Goal: Task Accomplishment & Management: Manage account settings

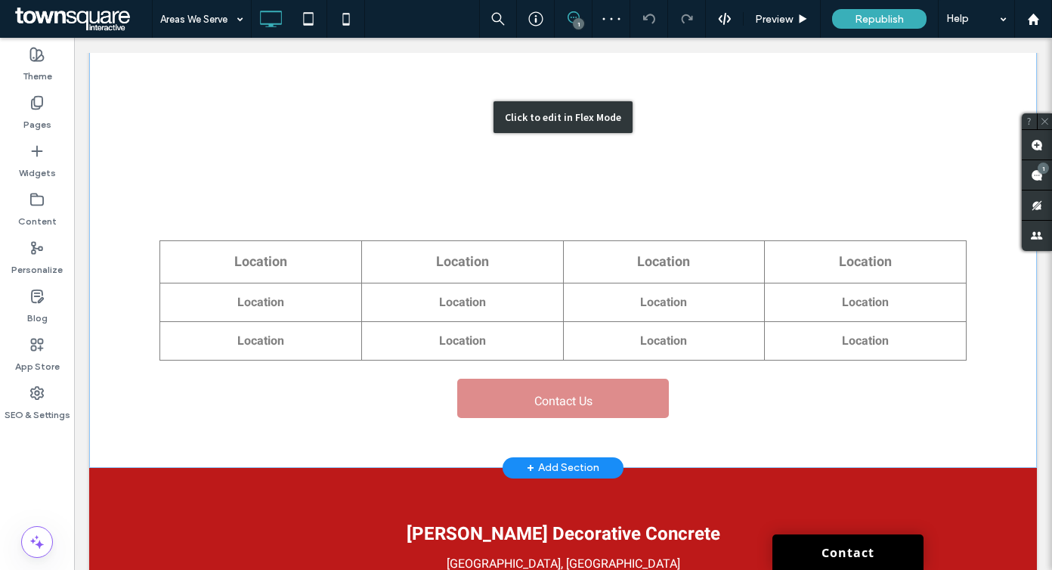
scroll to position [392, 0]
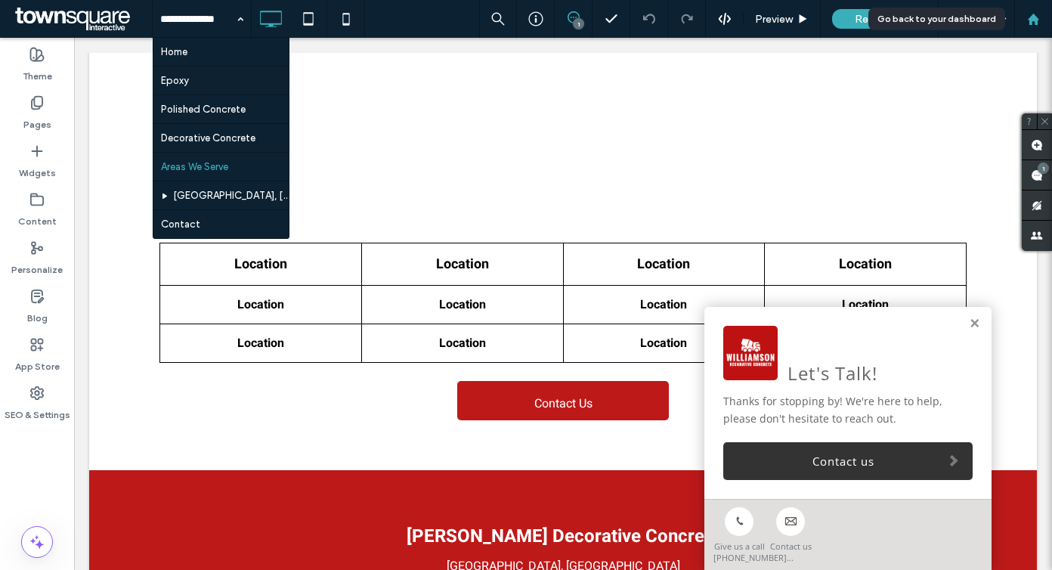
click at [1040, 21] on div at bounding box center [1033, 19] width 36 height 13
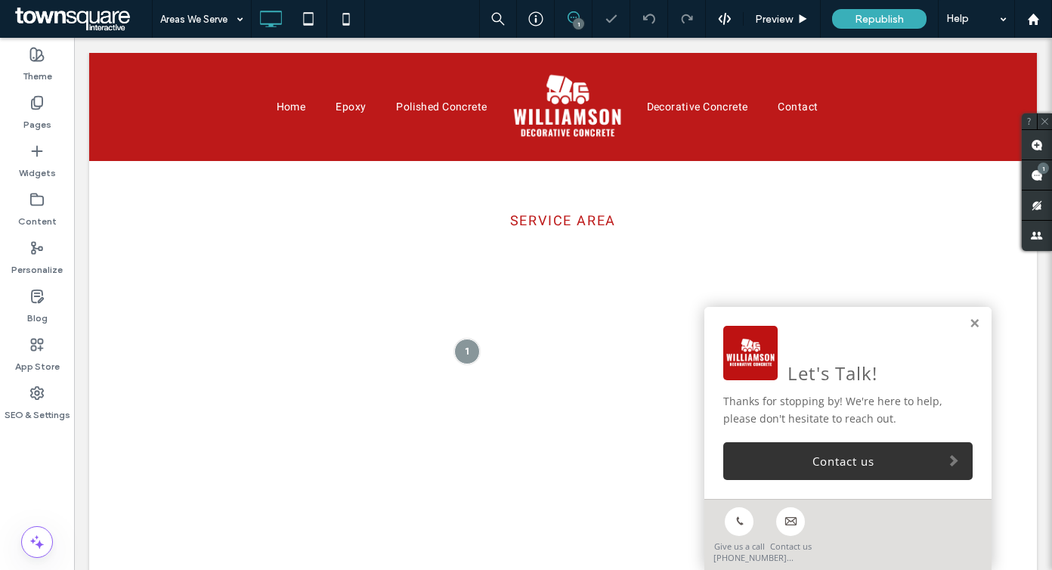
click at [172, 355] on div "Click to edit in Flex Mode" at bounding box center [563, 511] width 948 height 701
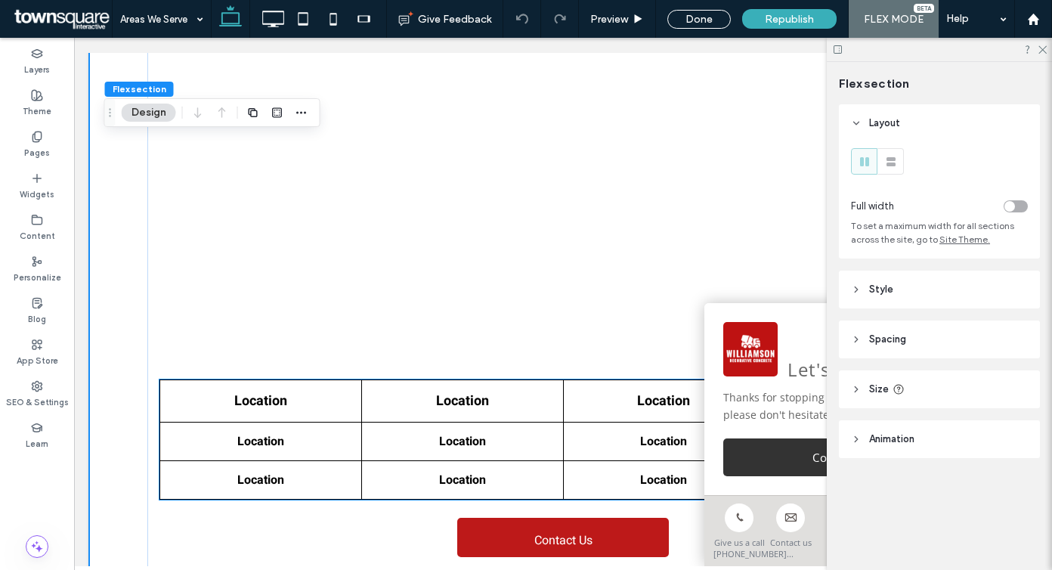
click at [181, 388] on th "Location" at bounding box center [261, 400] width 202 height 42
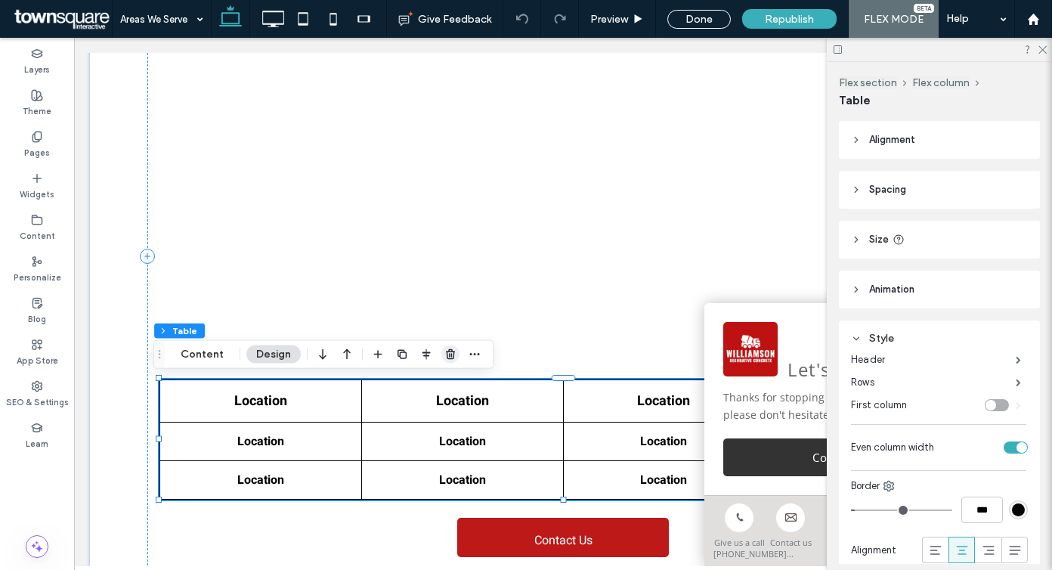
click at [444, 354] on icon "button" at bounding box center [450, 354] width 12 height 12
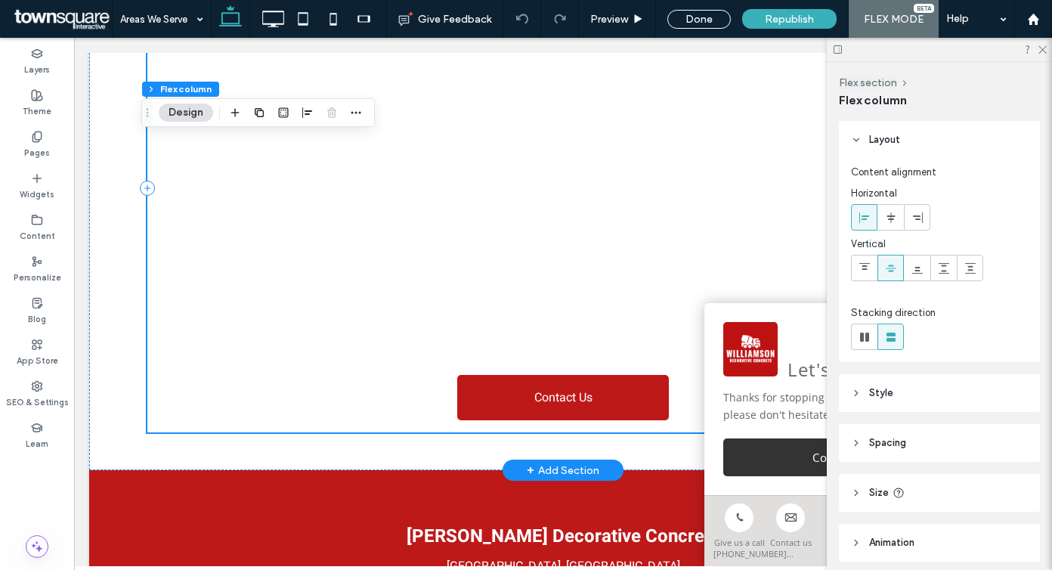
scroll to position [258, 0]
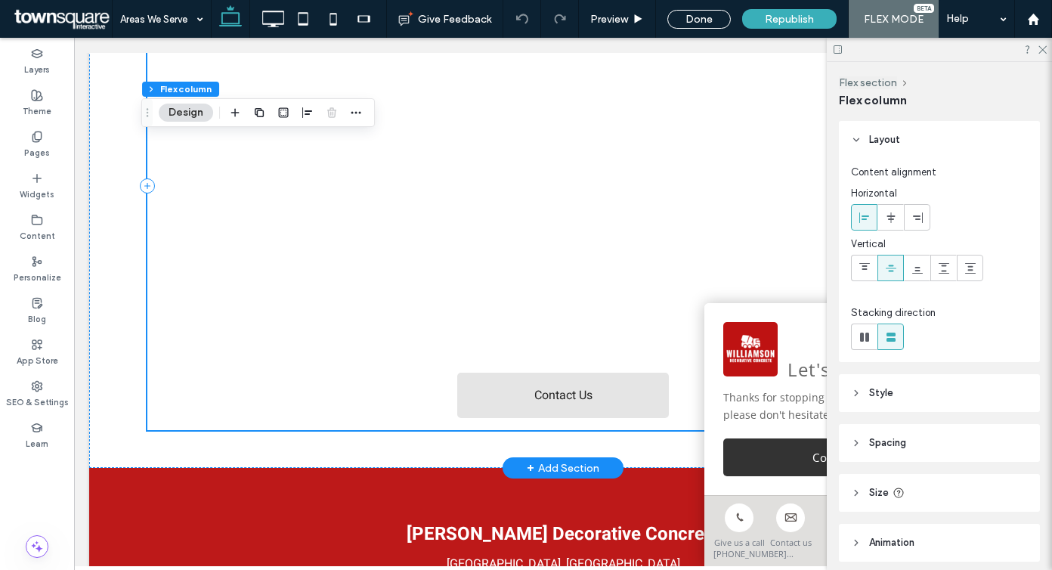
click at [571, 391] on span "Contact Us" at bounding box center [563, 395] width 58 height 42
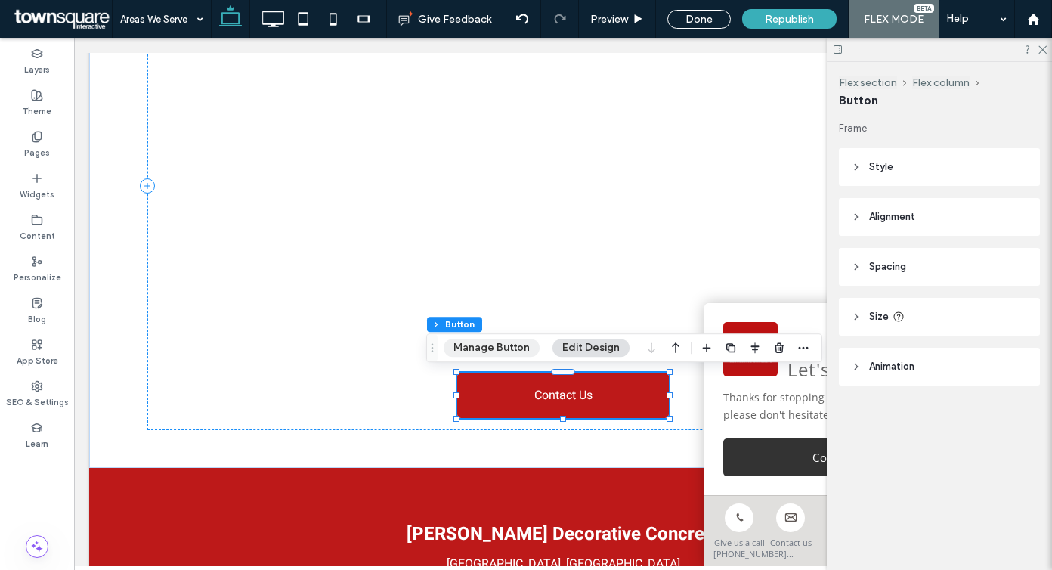
click at [490, 344] on button "Manage Button" at bounding box center [492, 348] width 96 height 18
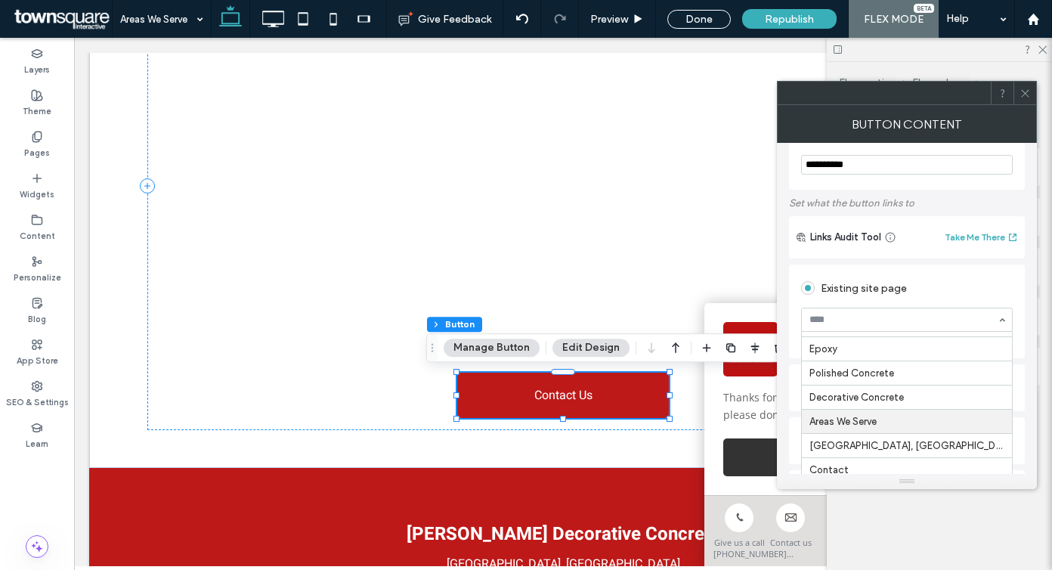
scroll to position [216, 0]
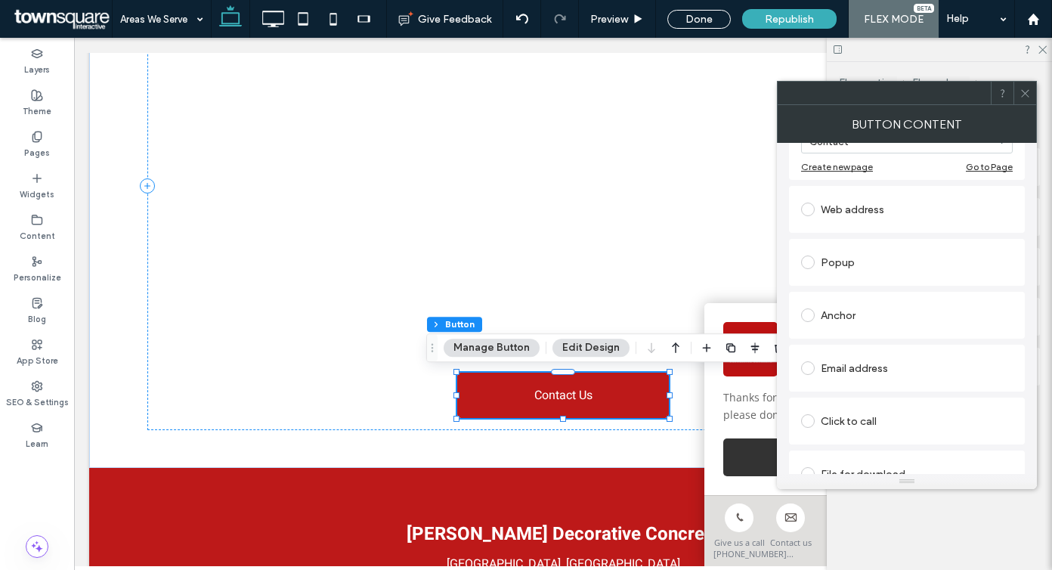
click at [1016, 94] on div at bounding box center [1024, 93] width 23 height 23
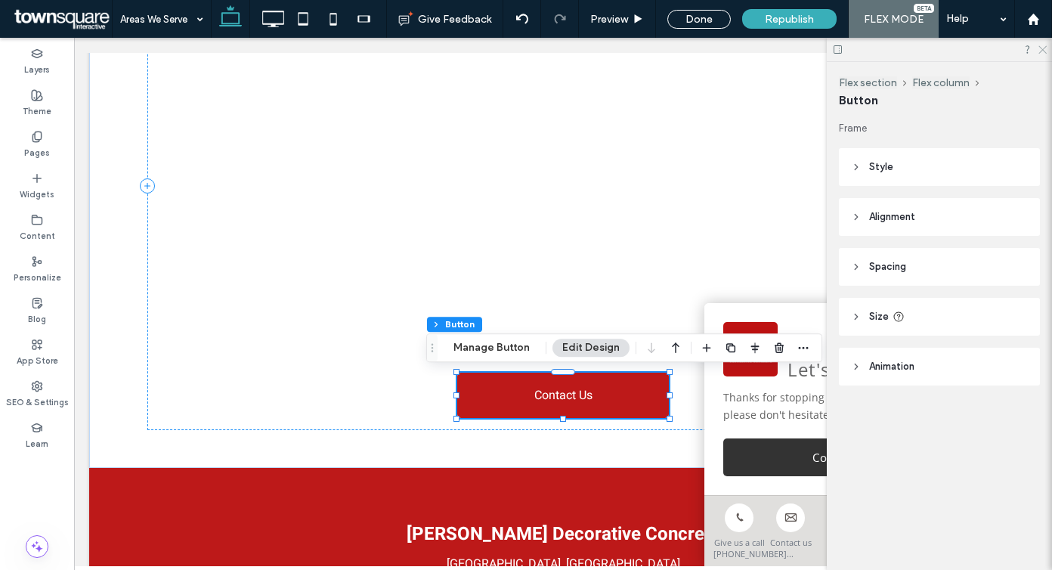
click at [1036, 49] on div at bounding box center [939, 49] width 225 height 23
click at [1041, 49] on icon at bounding box center [1042, 49] width 10 height 10
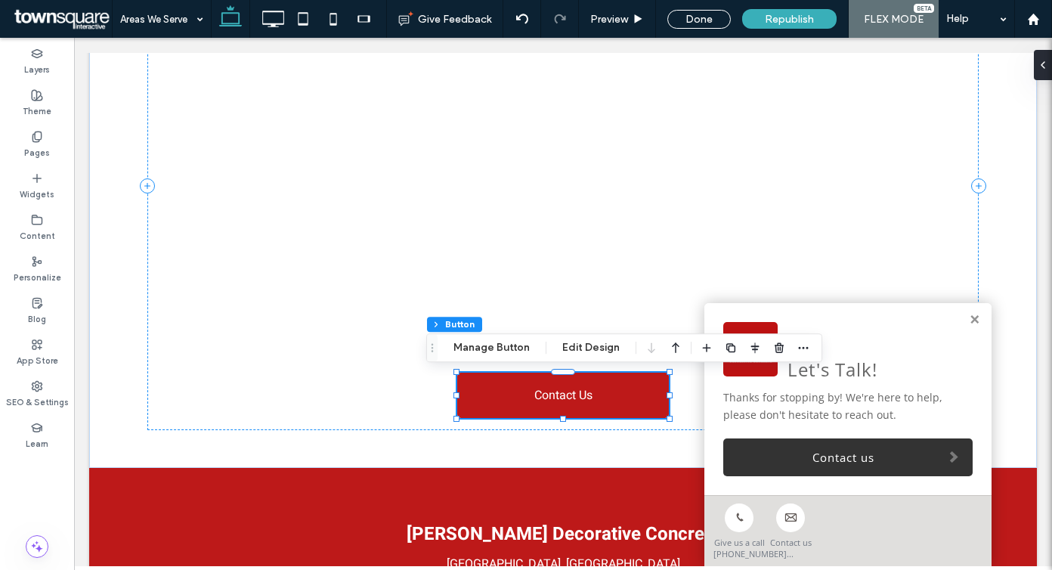
click at [972, 320] on div "Let's Talk! Thanks for stopping by! We're here to help, please don't hesitate t…" at bounding box center [847, 399] width 287 height 192
click at [969, 320] on link at bounding box center [974, 320] width 11 height 13
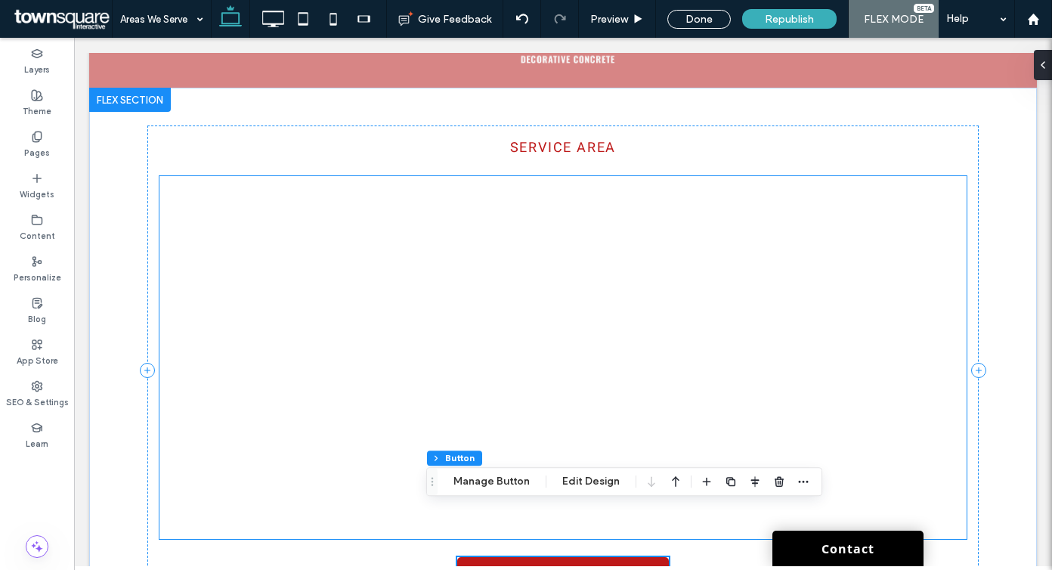
scroll to position [0, 0]
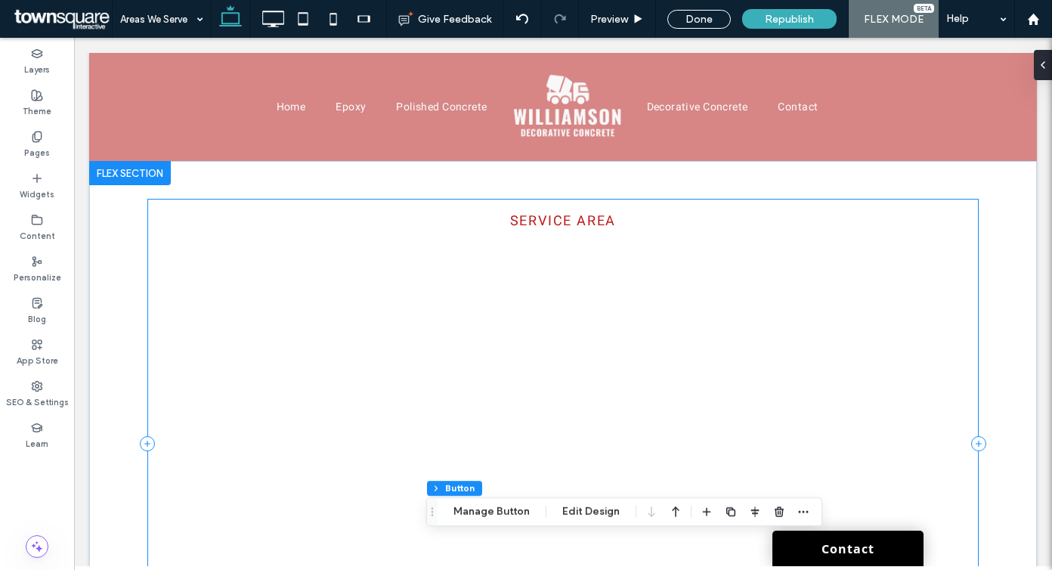
click at [595, 218] on span "Service Area" at bounding box center [563, 221] width 107 height 20
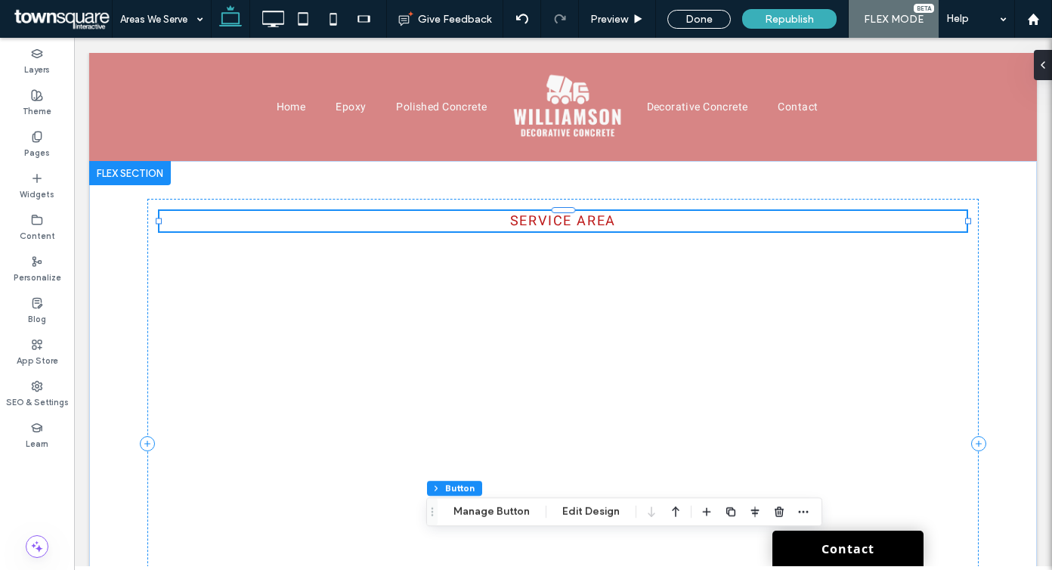
click at [595, 218] on span "Service Area" at bounding box center [563, 221] width 107 height 20
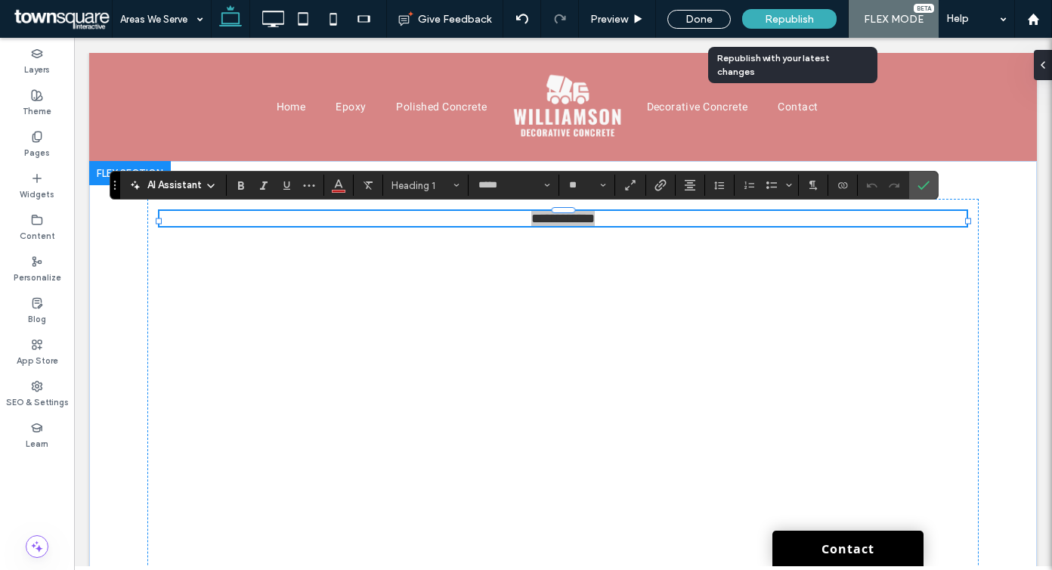
click at [785, 9] on div "Republish" at bounding box center [789, 19] width 94 height 20
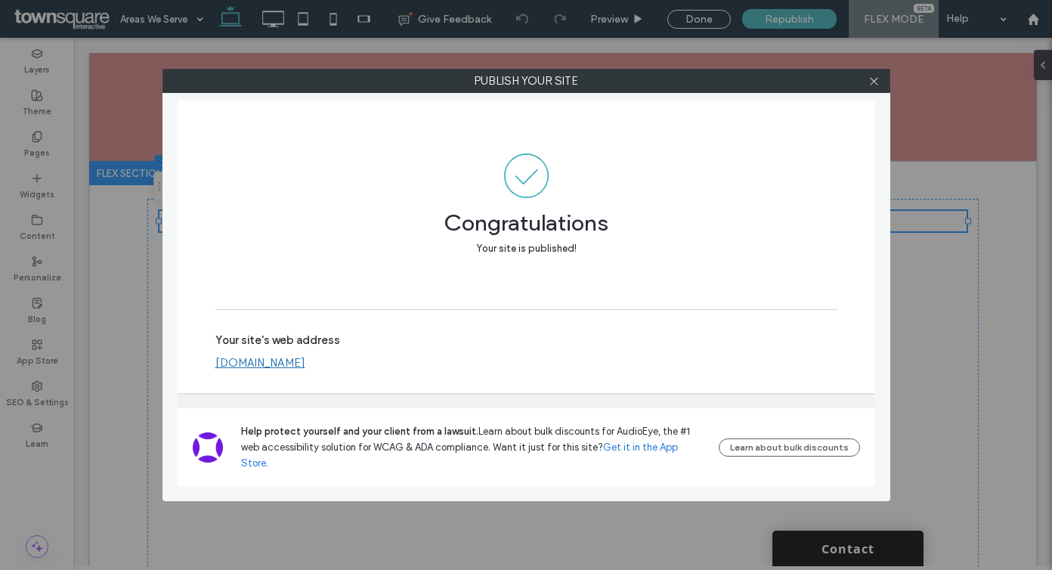
click at [305, 370] on link "www.williamsondecorativeconcrete.com" at bounding box center [260, 363] width 90 height 14
click at [872, 82] on use at bounding box center [874, 81] width 8 height 8
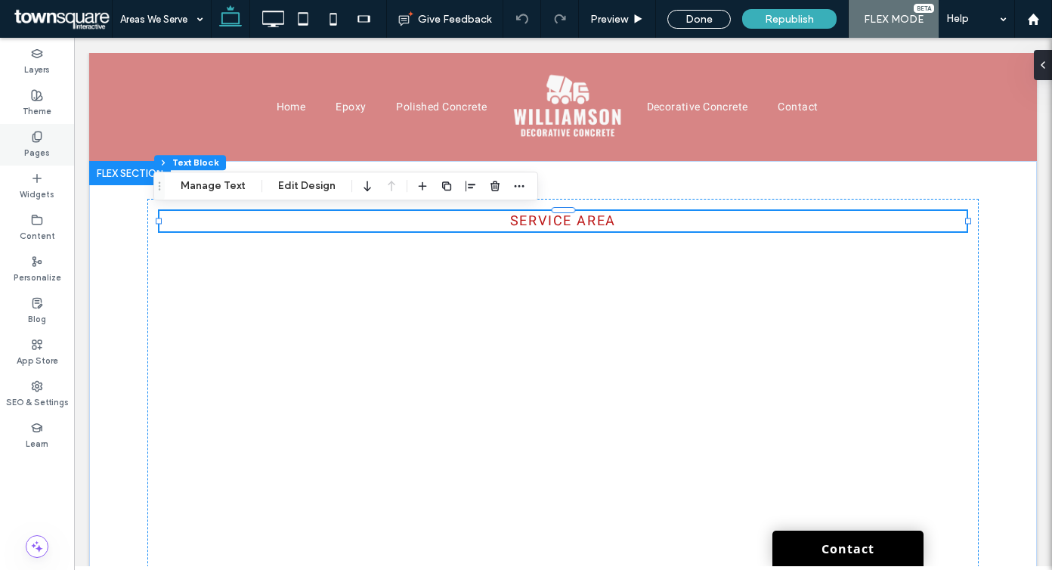
click at [45, 144] on label "Pages" at bounding box center [37, 151] width 26 height 17
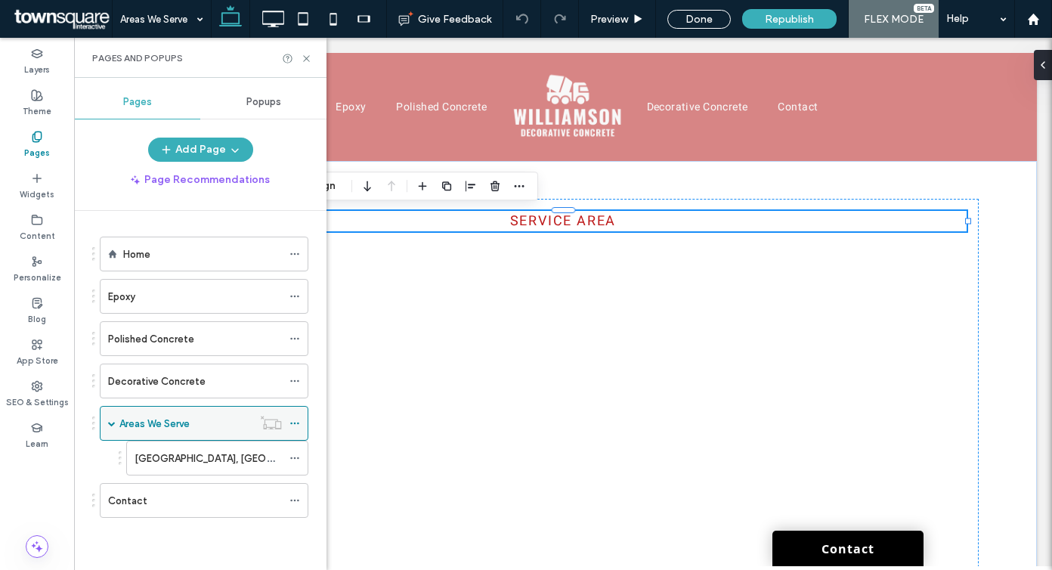
click at [301, 422] on div at bounding box center [298, 423] width 18 height 23
click at [296, 422] on icon at bounding box center [294, 423] width 11 height 11
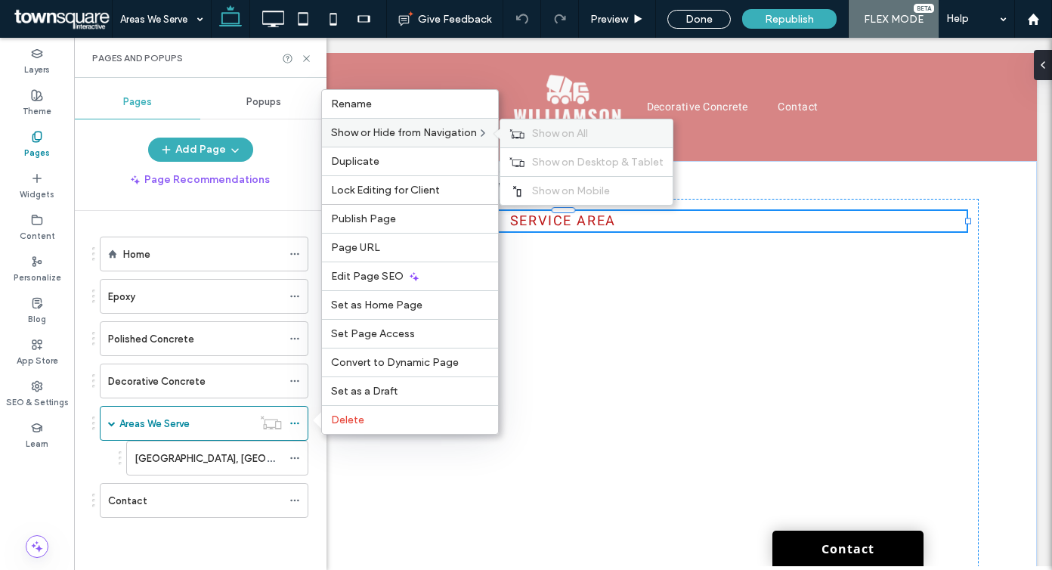
click at [544, 128] on span "Show on All" at bounding box center [560, 133] width 56 height 13
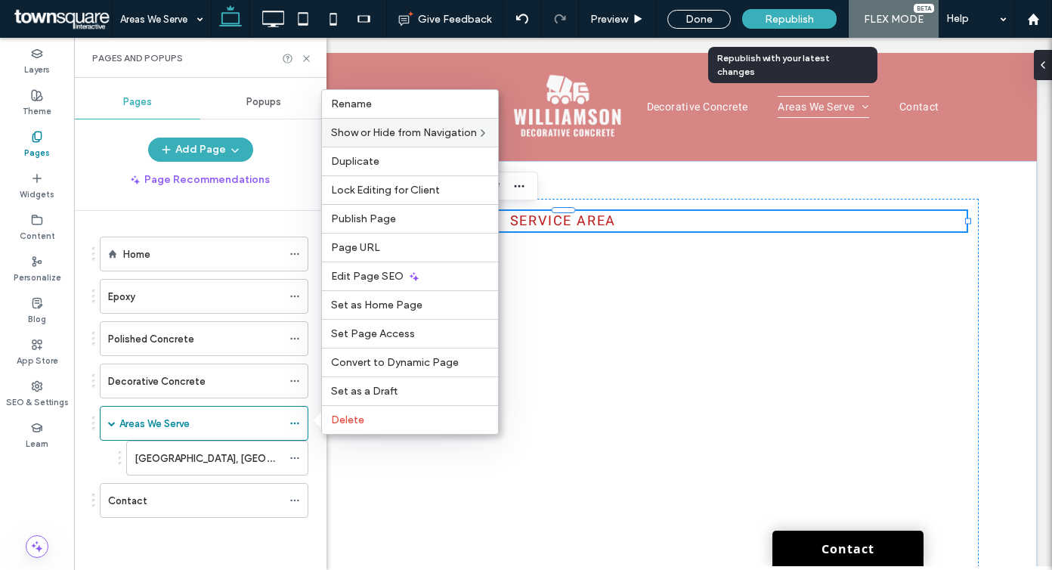
click at [806, 19] on span "Republish" at bounding box center [789, 19] width 49 height 13
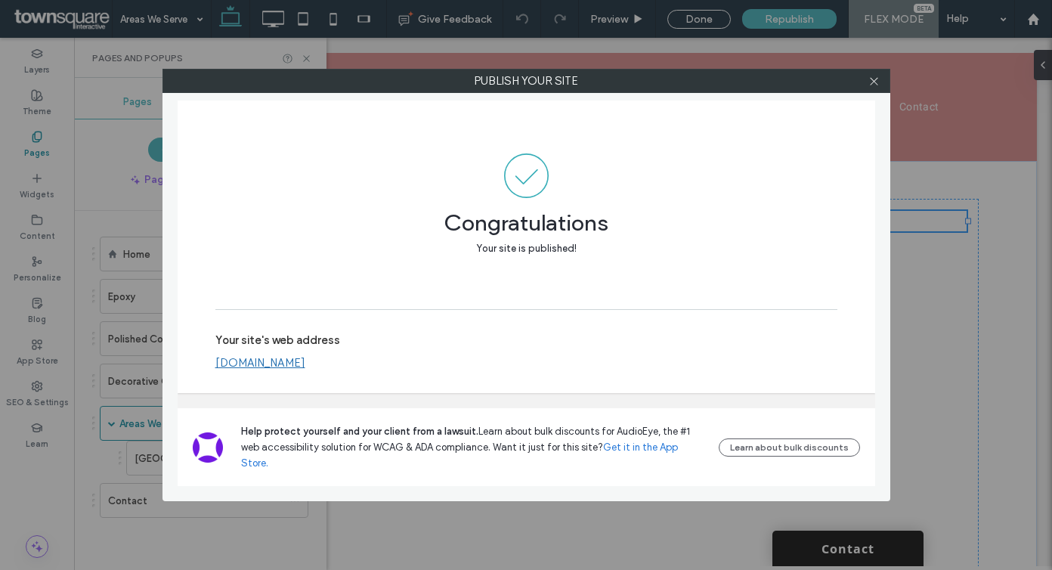
click at [872, 81] on icon at bounding box center [873, 81] width 11 height 11
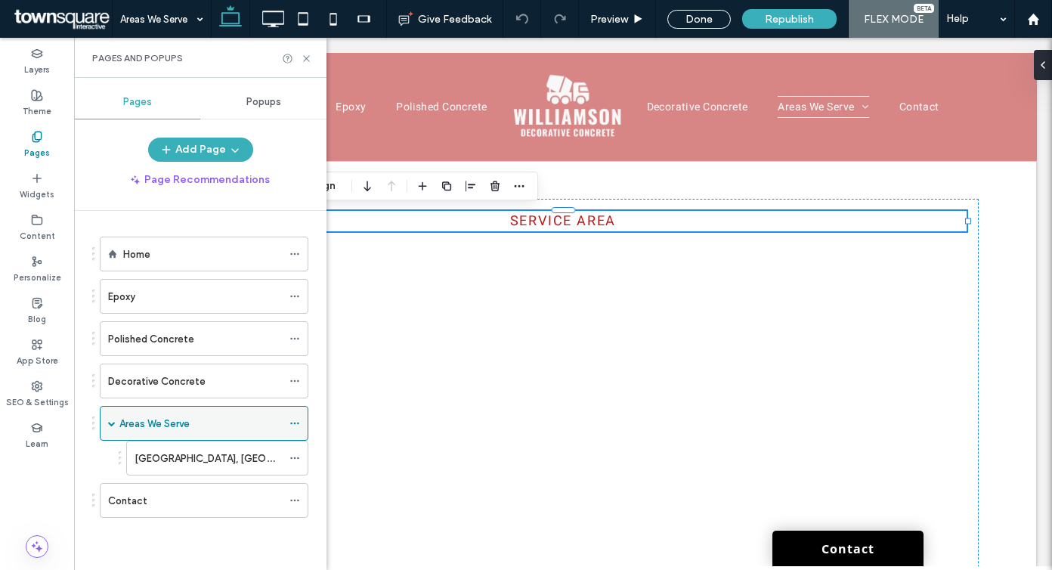
click at [298, 422] on use at bounding box center [294, 423] width 8 height 2
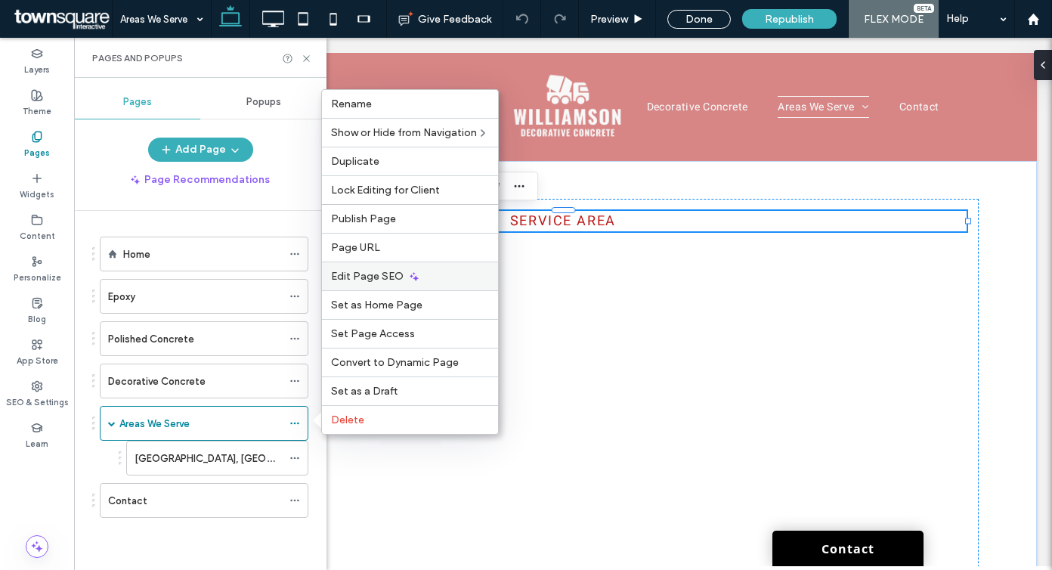
click at [394, 267] on div "Edit Page SEO" at bounding box center [410, 275] width 176 height 29
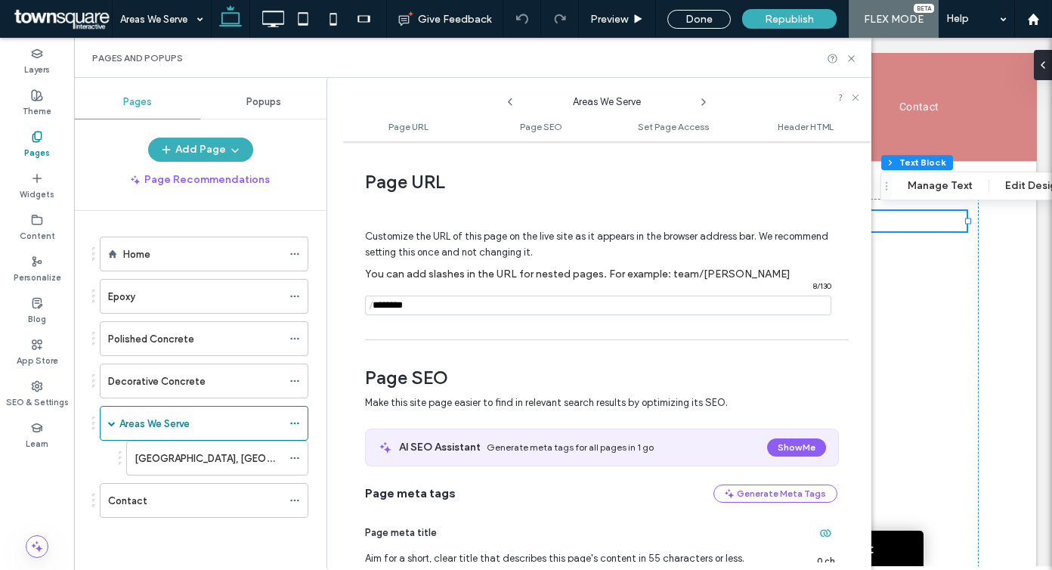
drag, startPoint x: 419, startPoint y: 304, endPoint x: 342, endPoint y: 302, distance: 77.1
click at [342, 302] on div "Page URL Customize the URL of this page on the live site as it appears in the b…" at bounding box center [606, 355] width 529 height 413
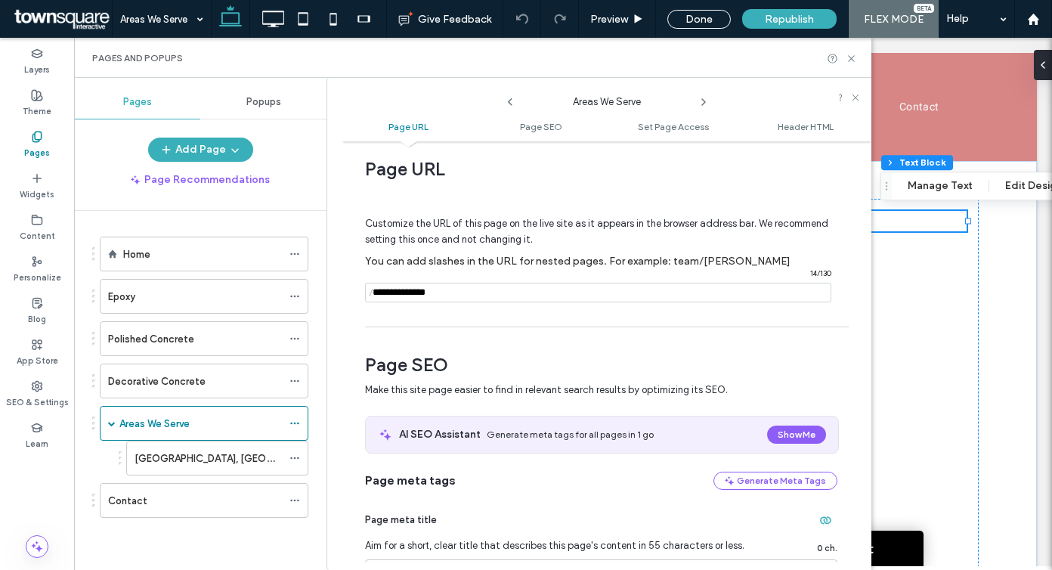
scroll to position [32, 0]
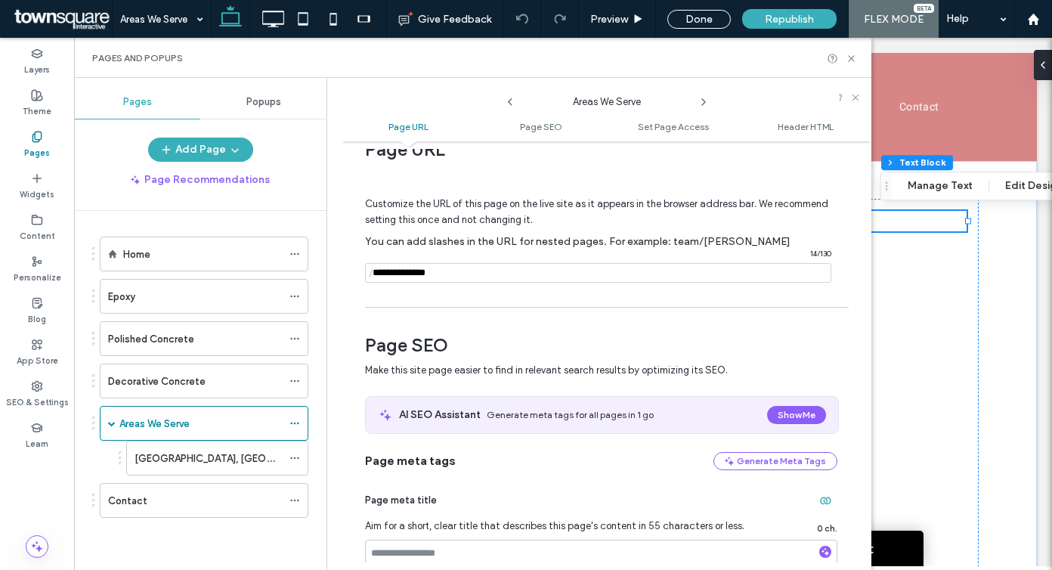
type input "**********"
click at [457, 339] on span "Page SEO" at bounding box center [601, 345] width 472 height 23
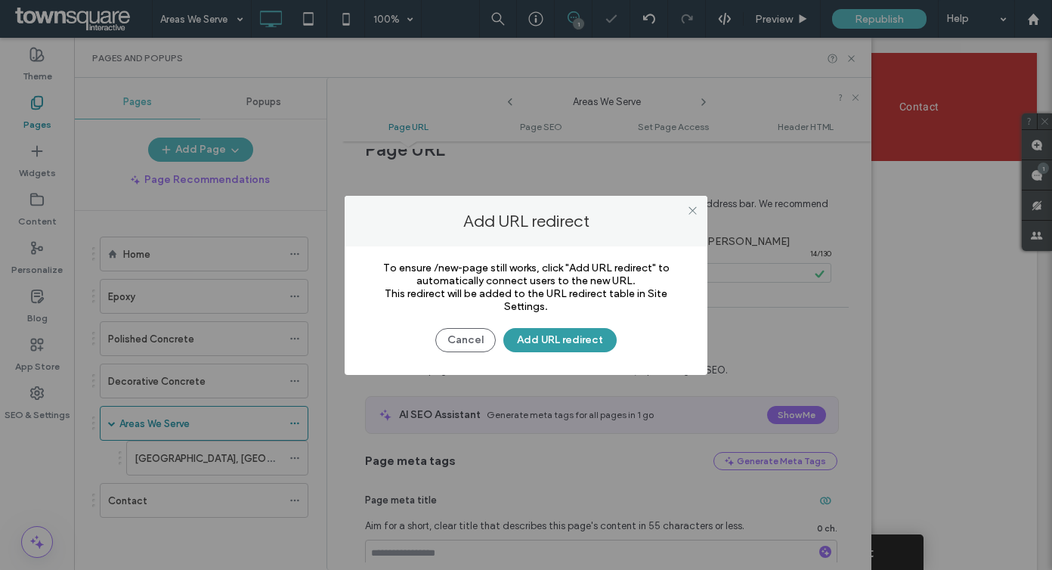
click at [573, 342] on button "Add URL redirect" at bounding box center [559, 340] width 113 height 24
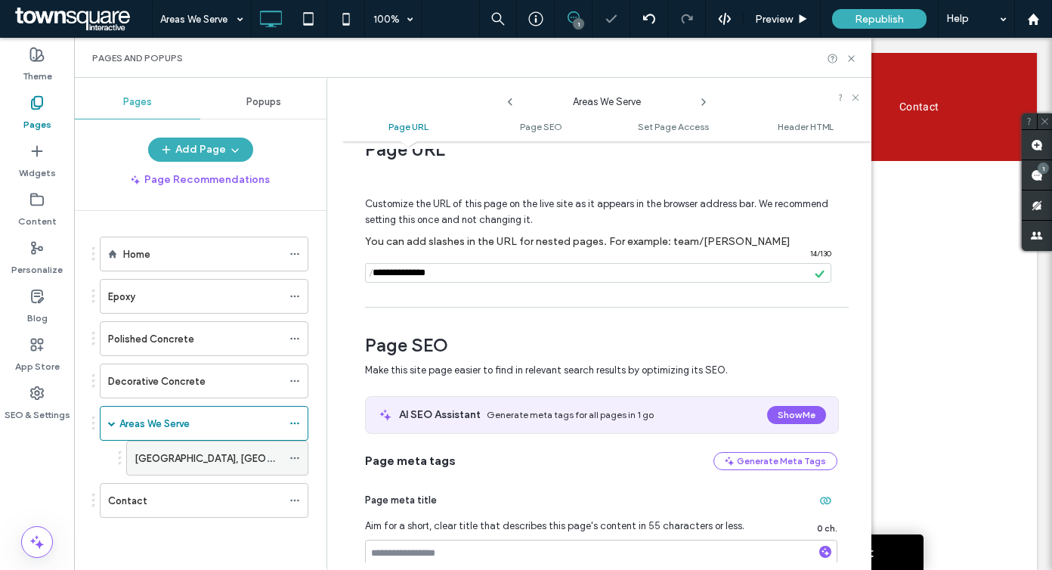
click at [232, 456] on div "Killeen, TX" at bounding box center [208, 458] width 147 height 16
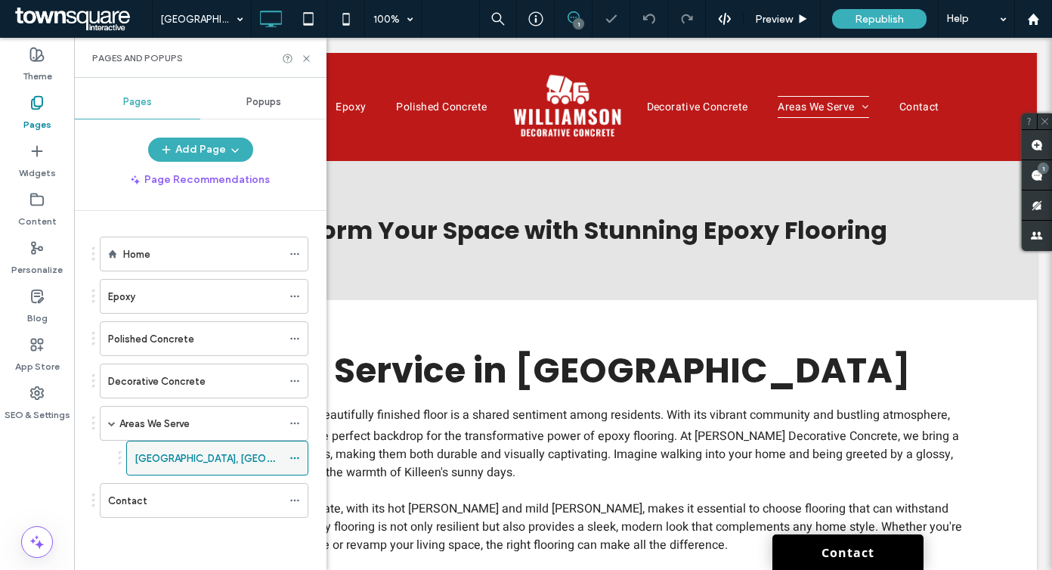
click at [297, 462] on icon at bounding box center [294, 458] width 11 height 11
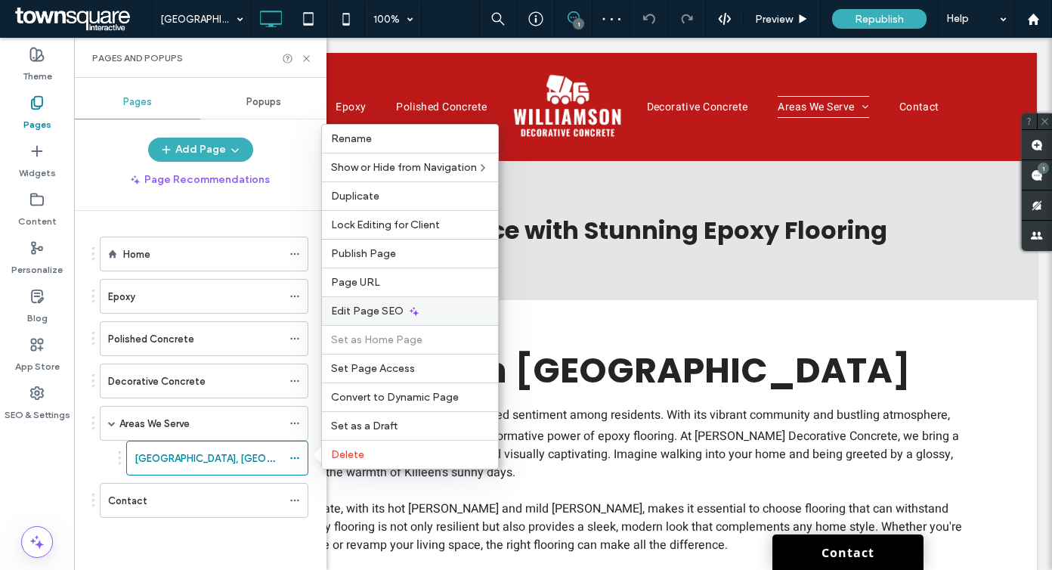
click at [367, 305] on span "Edit Page SEO" at bounding box center [367, 311] width 73 height 13
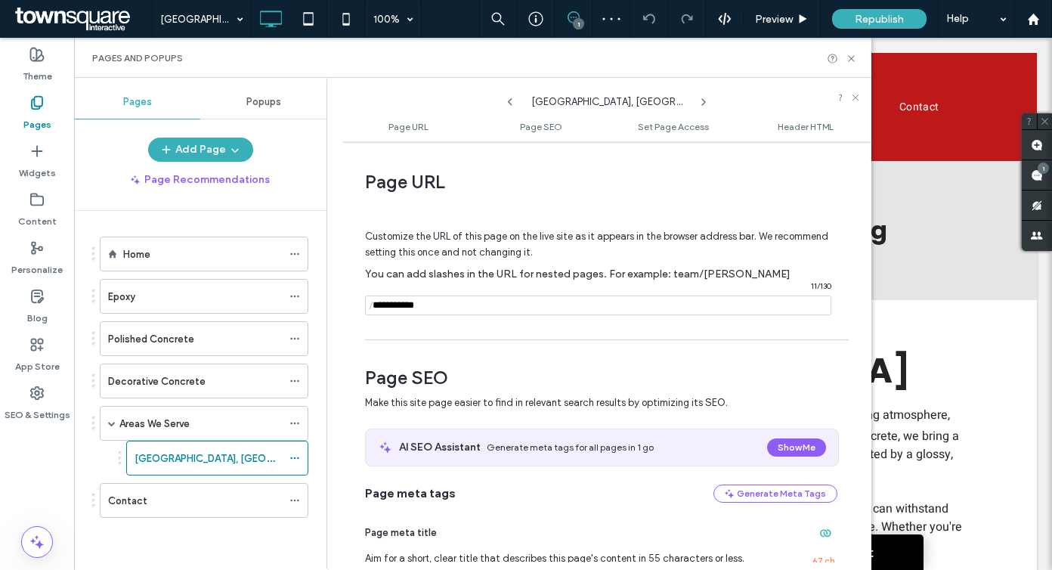
click at [408, 305] on input "notEmpty" at bounding box center [598, 305] width 466 height 20
click at [456, 311] on input "notEmpty" at bounding box center [598, 305] width 466 height 20
type input "**********"
click at [463, 381] on span "Page SEO" at bounding box center [601, 377] width 472 height 23
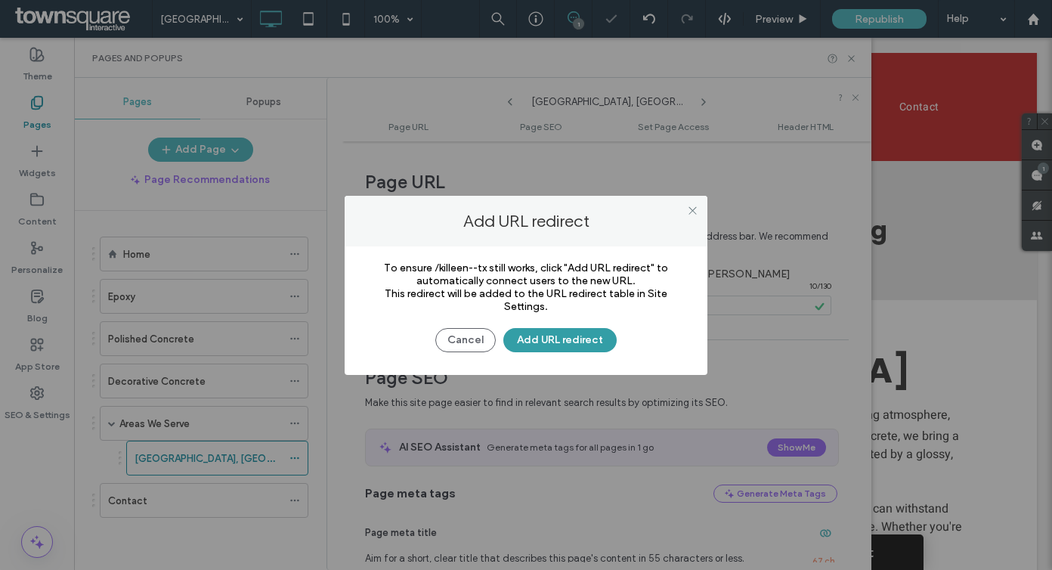
click at [604, 339] on button "Add URL redirect" at bounding box center [559, 340] width 113 height 24
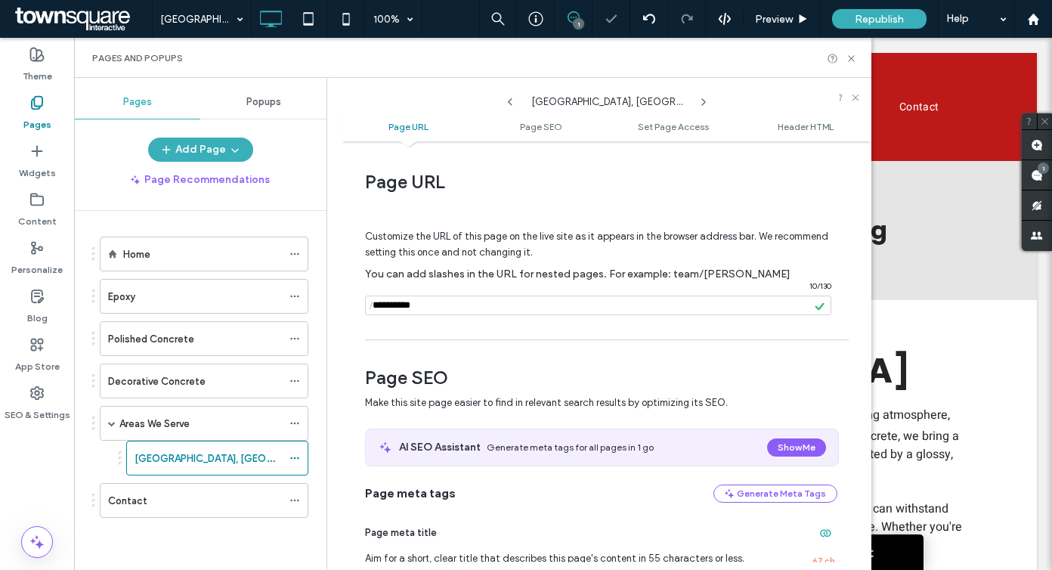
scroll to position [190, 0]
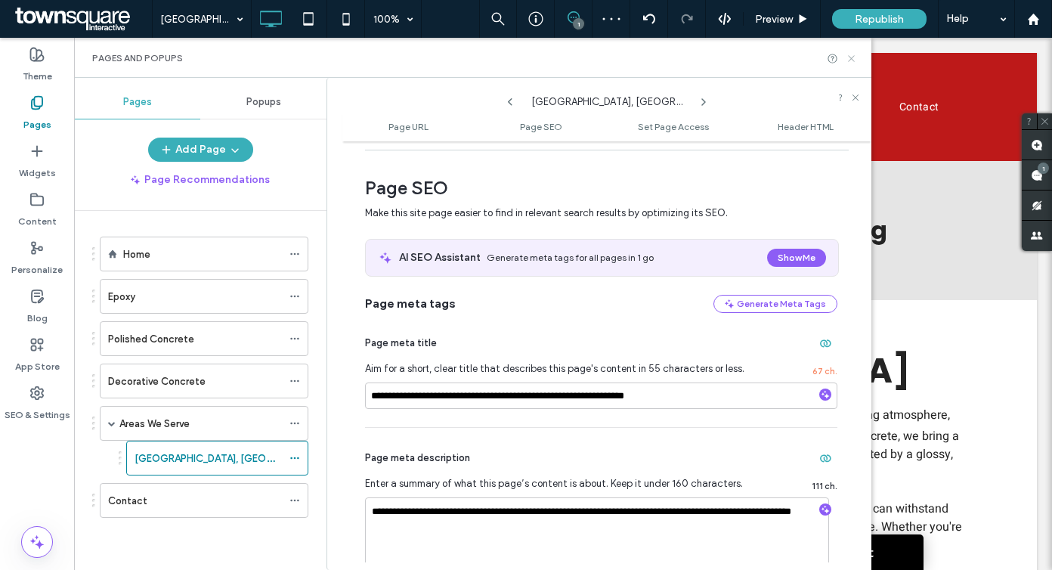
click at [851, 57] on icon at bounding box center [851, 58] width 11 height 11
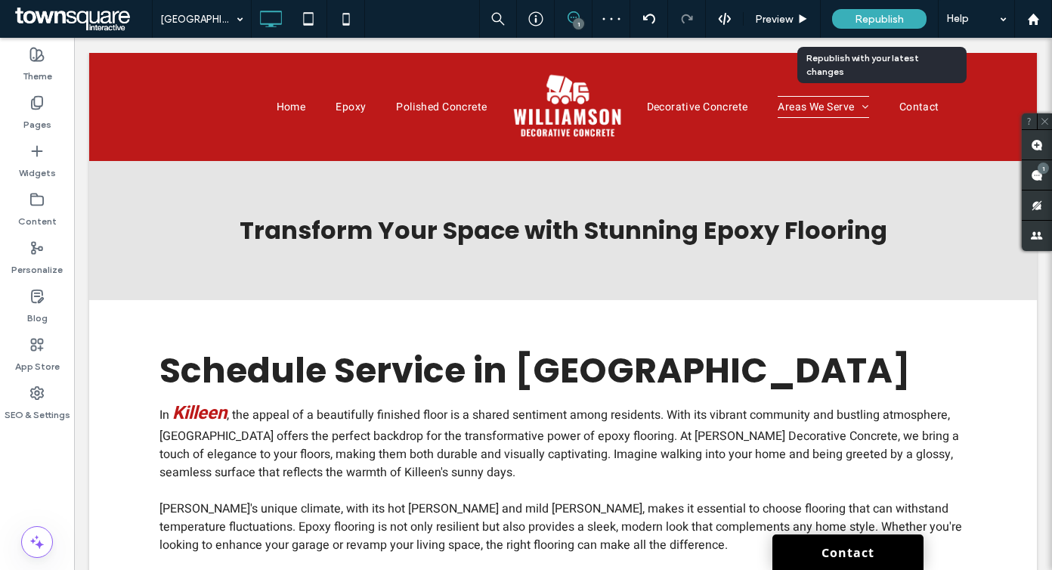
click at [868, 20] on span "Republish" at bounding box center [879, 19] width 49 height 13
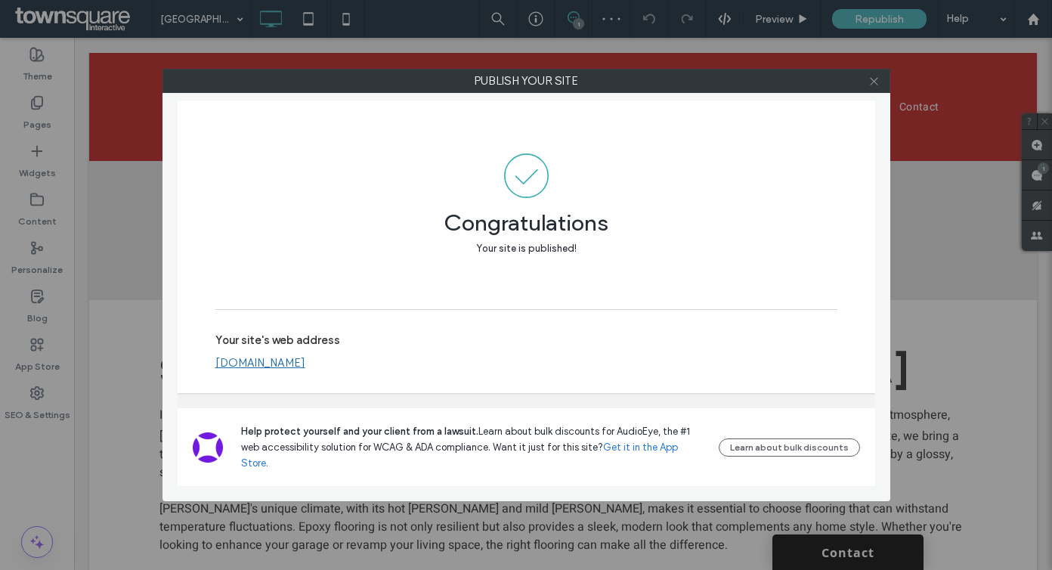
click at [869, 81] on icon at bounding box center [873, 81] width 11 height 11
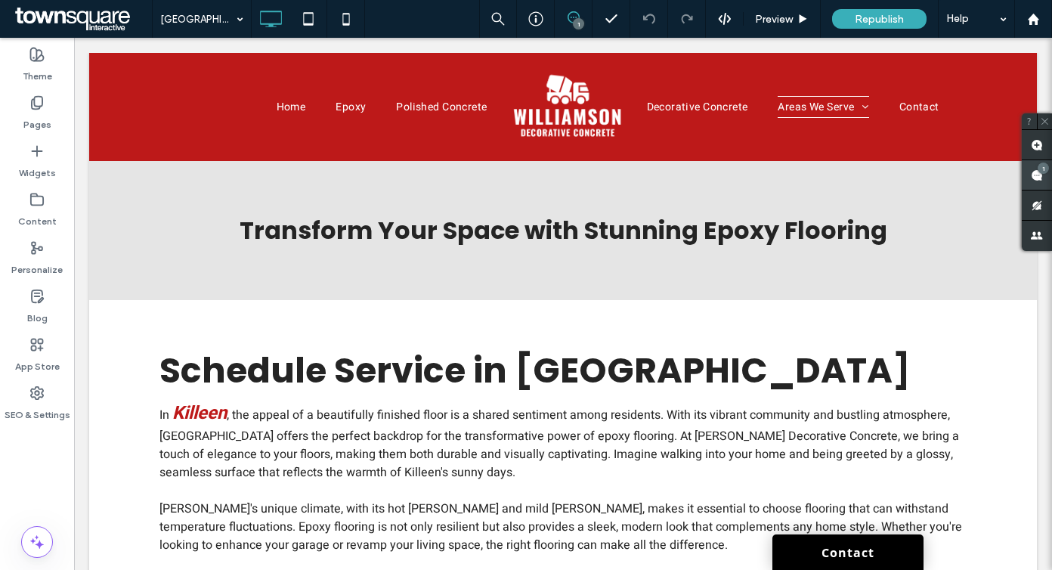
click at [1044, 172] on div "1" at bounding box center [1042, 167] width 11 height 11
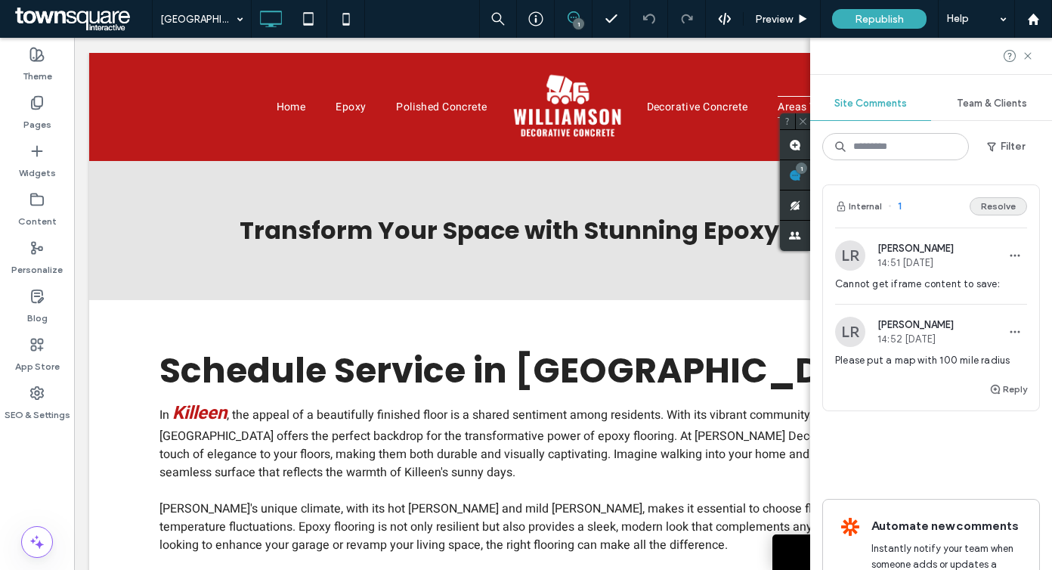
click at [985, 212] on button "Resolve" at bounding box center [997, 206] width 57 height 18
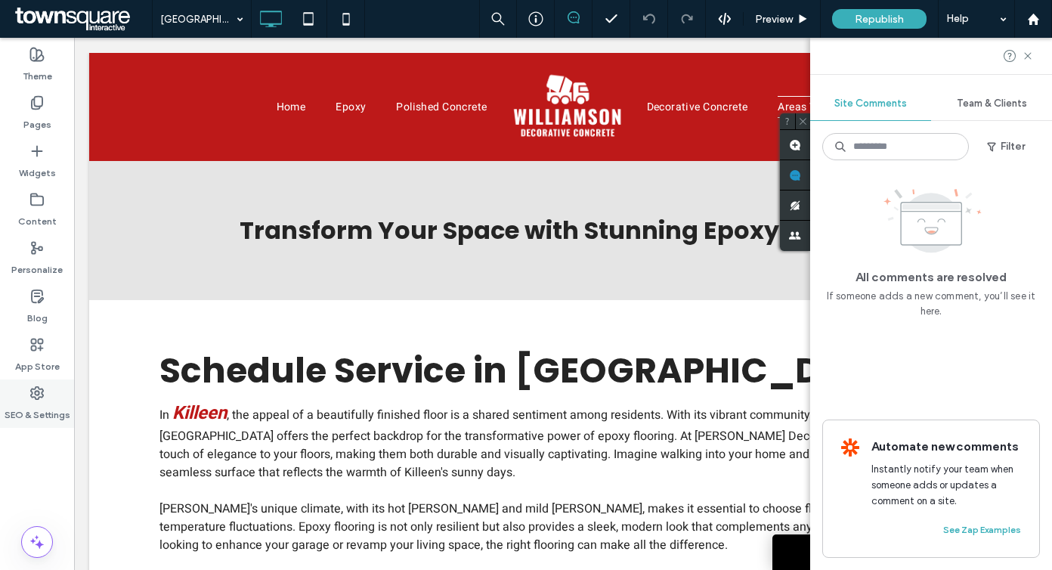
click at [39, 396] on use at bounding box center [37, 393] width 12 height 12
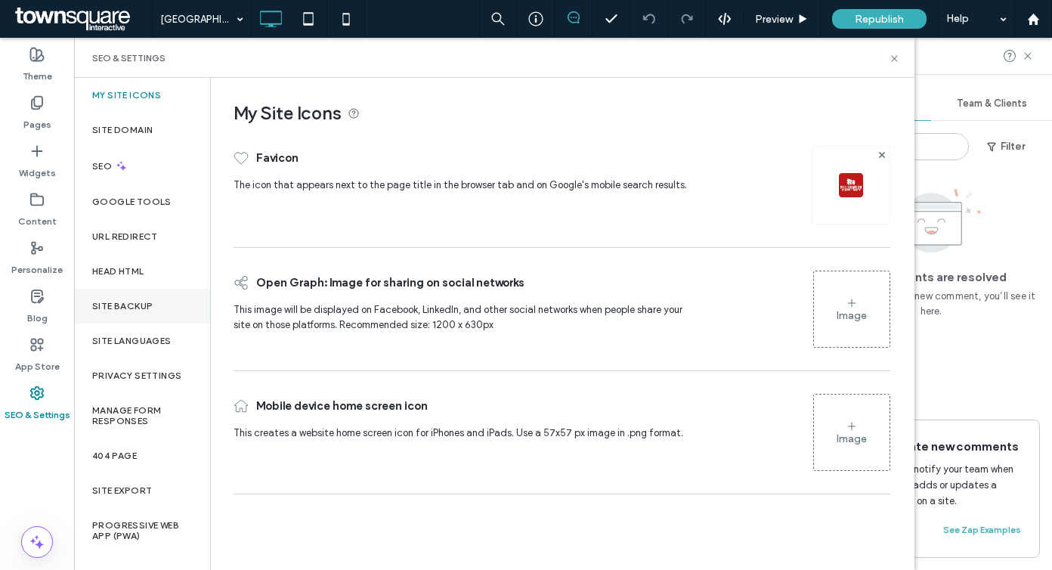
click at [124, 314] on div "Site Backup" at bounding box center [142, 306] width 136 height 35
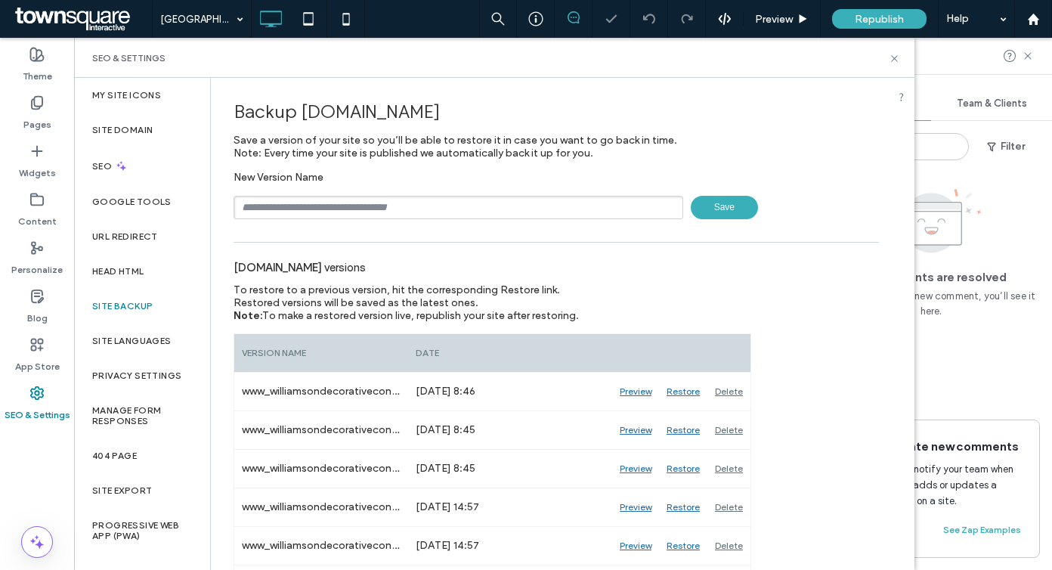
click at [326, 212] on input "text" at bounding box center [458, 207] width 450 height 23
paste input "******"
type input "*********"
click at [700, 202] on span "Save" at bounding box center [724, 207] width 67 height 23
click at [1029, 20] on use at bounding box center [1032, 18] width 11 height 11
